Goal: Information Seeking & Learning: Check status

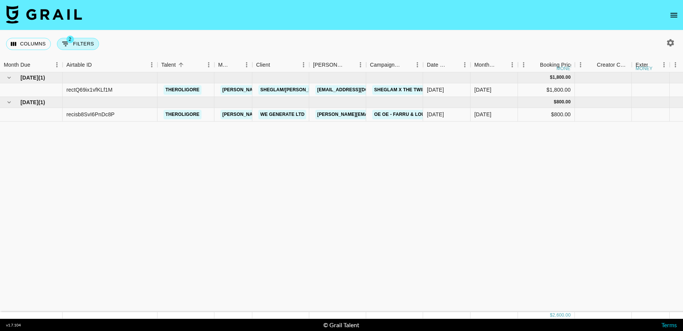
click at [84, 47] on button "2 Filters" at bounding box center [78, 44] width 42 height 12
select select "status"
select select "not"
select select "cancelled"
select select "videoLink"
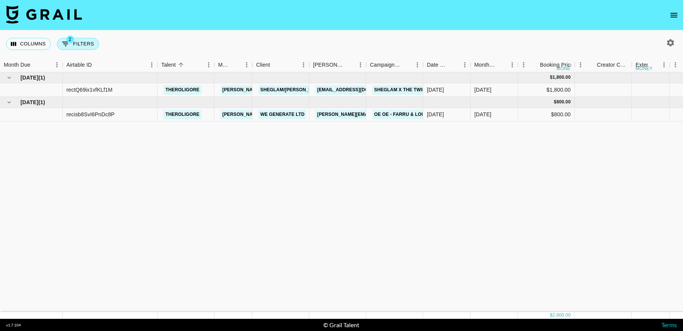
select select "isEmpty"
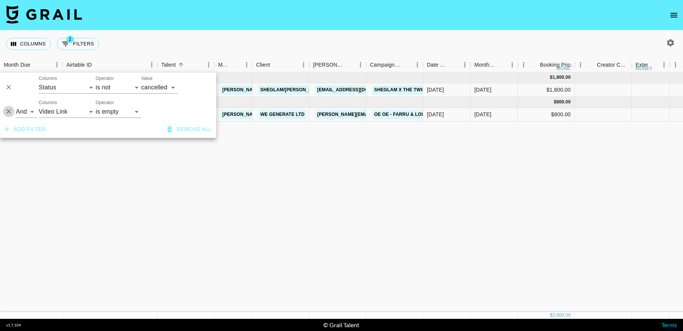
click at [10, 109] on icon "Delete" at bounding box center [9, 112] width 8 height 8
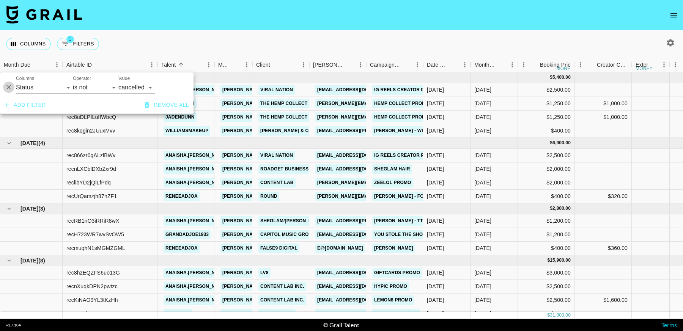
click at [8, 88] on icon "Delete" at bounding box center [9, 88] width 8 height 8
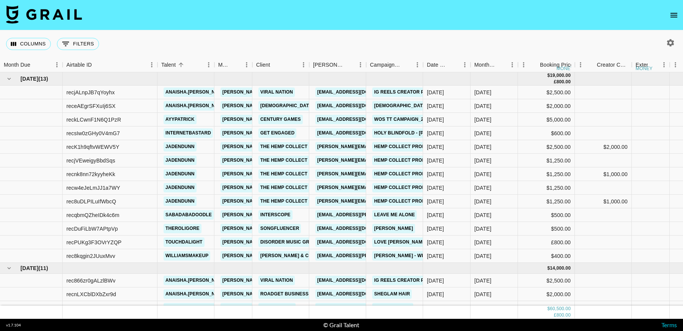
click at [668, 42] on icon "button" at bounding box center [670, 42] width 7 height 7
select select "[DATE]"
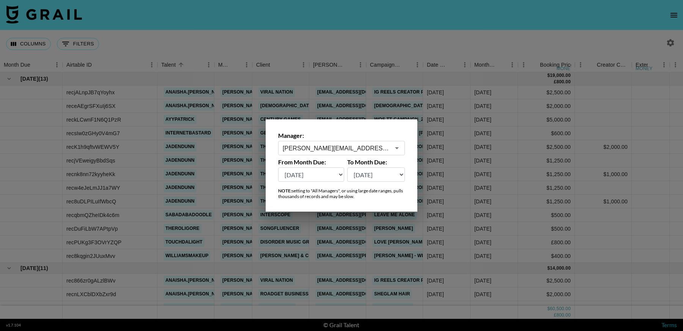
click at [344, 148] on input "[PERSON_NAME][EMAIL_ADDRESS][DOMAIN_NAME]" at bounding box center [336, 148] width 107 height 9
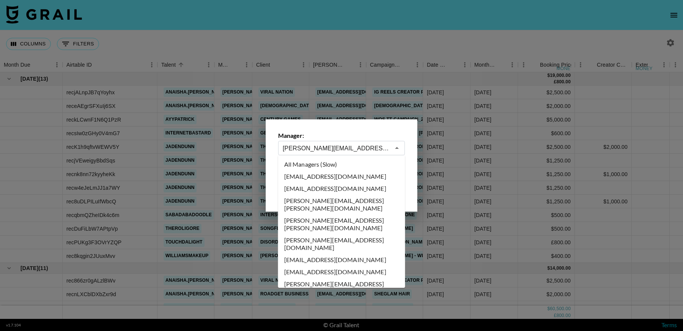
click at [329, 166] on li "All Managers (Slow)" at bounding box center [341, 165] width 127 height 12
type input "All Managers (Slow)"
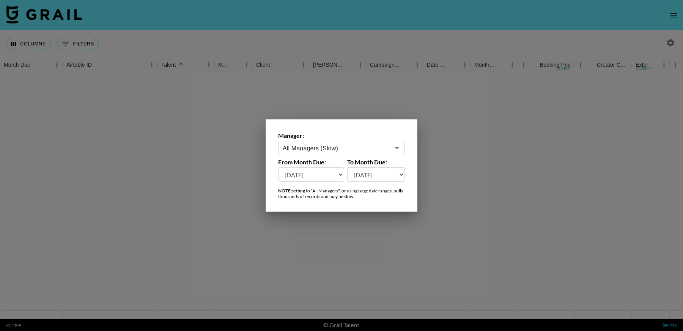
click at [320, 175] on select "[DATE] Aug '[DATE] Jun '[DATE] Apr '[DATE] Feb '[DATE] Dec '[DATE] Oct '[DATE] …" at bounding box center [311, 175] width 66 height 14
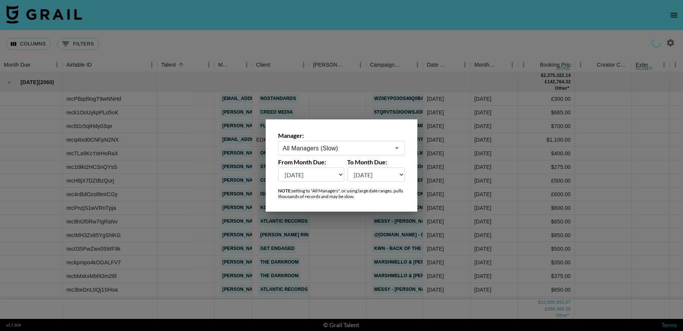
select select "[DATE]"
click at [278, 168] on select "[DATE] Aug '[DATE] Jun '[DATE] Apr '[DATE] Feb '[DATE] Dec '[DATE] Oct '[DATE] …" at bounding box center [311, 175] width 66 height 14
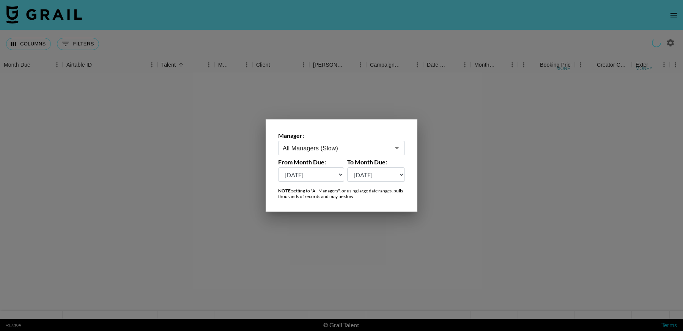
click at [485, 172] on div at bounding box center [341, 165] width 683 height 331
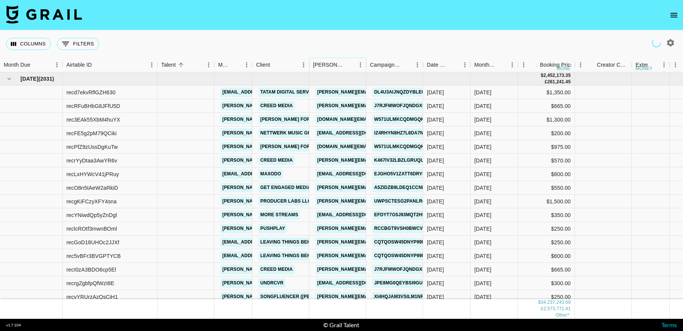
click at [360, 67] on icon "Menu" at bounding box center [361, 65] width 8 height 8
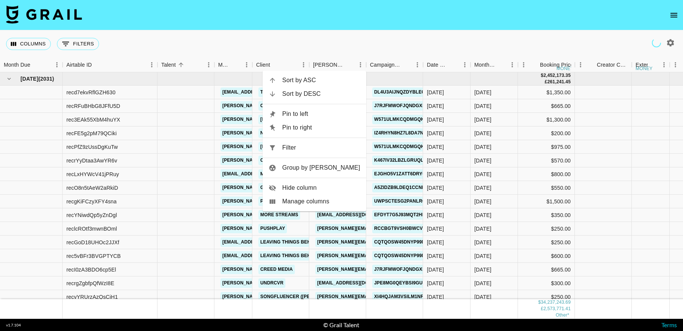
click at [304, 155] on div "Sort by ASC Sort by DESC Pin to left Pin to right Filter Group by [PERSON_NAME]…" at bounding box center [314, 141] width 104 height 141
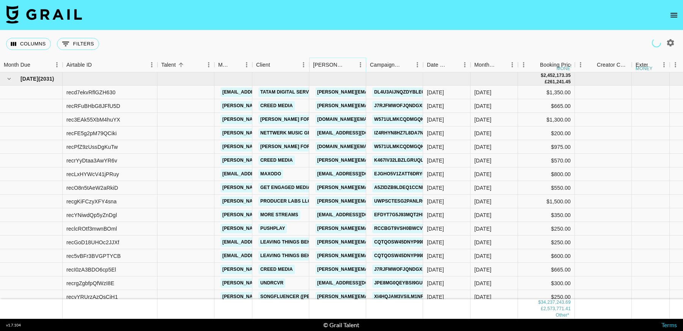
click at [360, 65] on icon "Menu" at bounding box center [360, 64] width 1 height 5
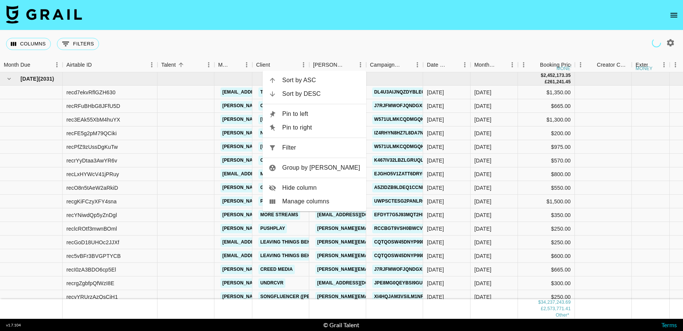
click at [299, 147] on span "Filter" at bounding box center [321, 147] width 78 height 9
select select "bookerId"
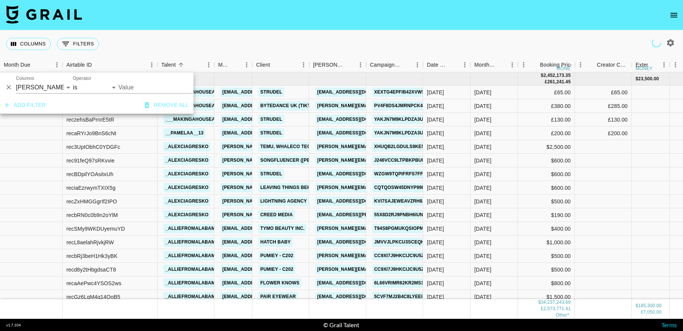
click at [137, 89] on input "Value" at bounding box center [169, 88] width 102 height 12
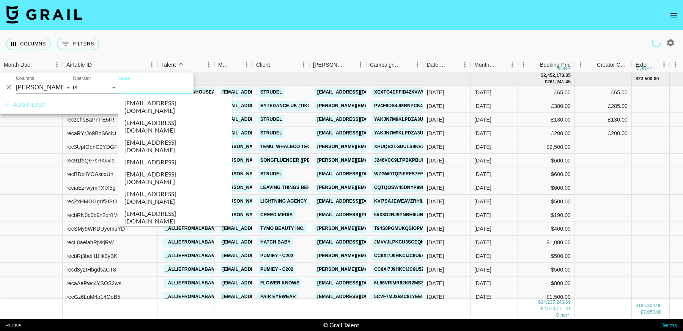
paste input "[DOMAIN_NAME]"
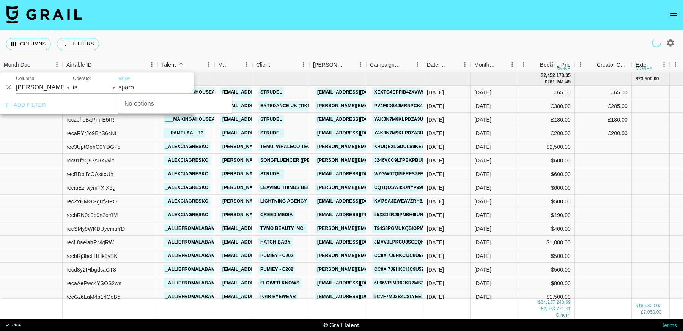
type input "sparo"
click at [127, 86] on input "Value" at bounding box center [169, 88] width 102 height 12
click at [130, 89] on input "Value" at bounding box center [169, 88] width 102 height 12
click at [125, 88] on input "Value" at bounding box center [169, 88] width 102 height 12
click at [129, 88] on input "Value" at bounding box center [169, 88] width 102 height 12
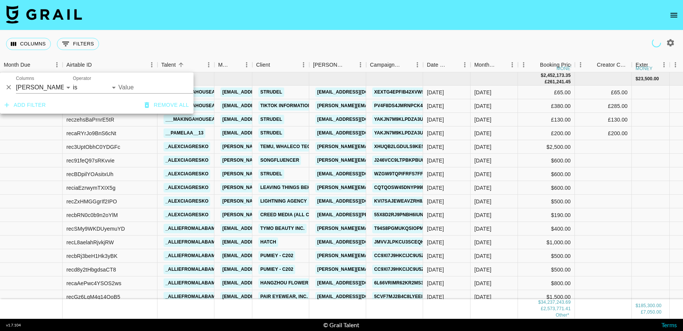
click at [132, 85] on input "Value" at bounding box center [169, 88] width 102 height 12
type input "sparo"
click at [302, 43] on div "Columns 0 Filters + Booking" at bounding box center [341, 43] width 683 height 27
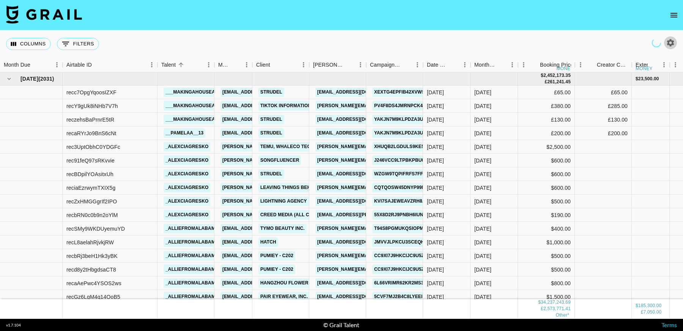
click at [669, 43] on icon "button" at bounding box center [670, 42] width 7 height 7
select select "[DATE]"
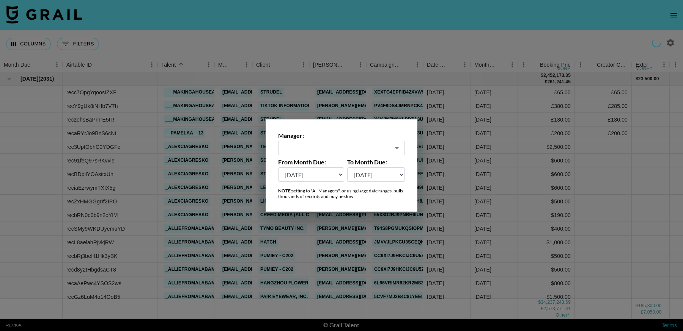
click at [310, 154] on div "​" at bounding box center [341, 148] width 127 height 14
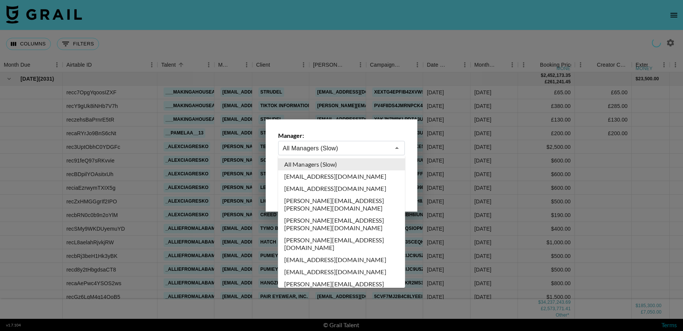
type input "All Managers (Slow)"
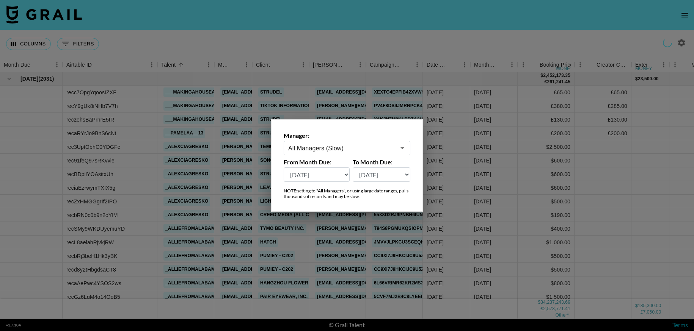
click at [341, 149] on input "All Managers (Slow)" at bounding box center [341, 148] width 107 height 9
click at [445, 154] on div at bounding box center [347, 165] width 694 height 331
click at [351, 148] on link "[PERSON_NAME][EMAIL_ADDRESS][PERSON_NAME][DOMAIN_NAME]" at bounding box center [396, 146] width 163 height 9
